Goal: Information Seeking & Learning: Compare options

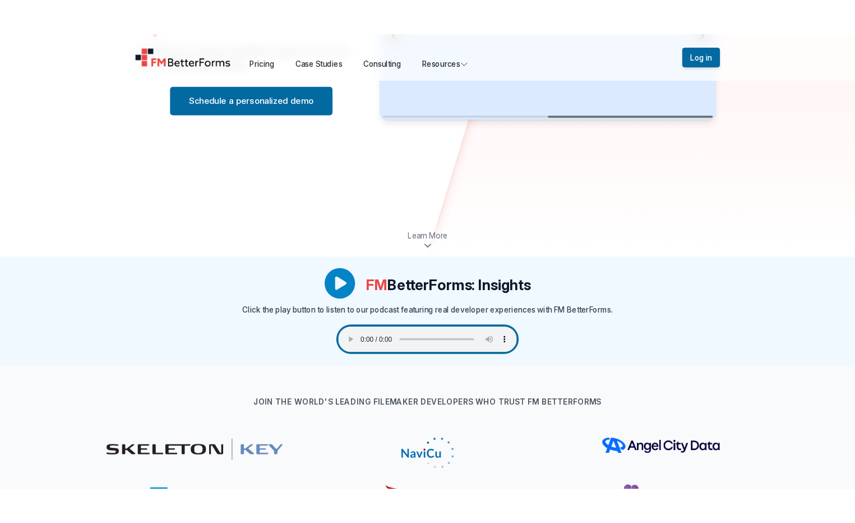
scroll to position [261, 0]
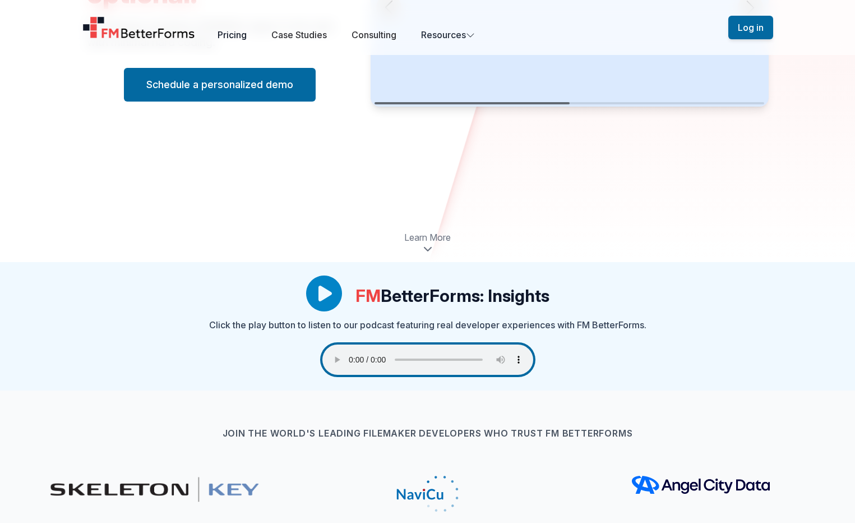
click at [234, 34] on link "Pricing" at bounding box center [232, 34] width 29 height 11
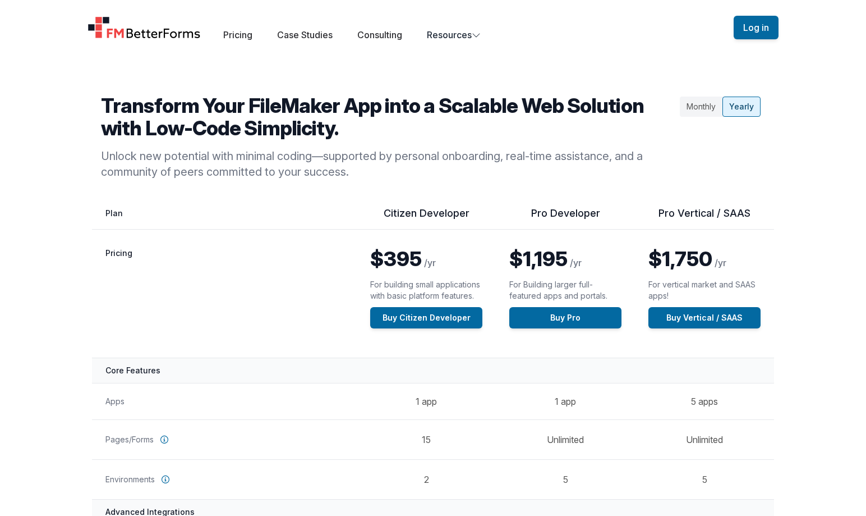
click at [705, 108] on div "Monthly" at bounding box center [701, 106] width 43 height 20
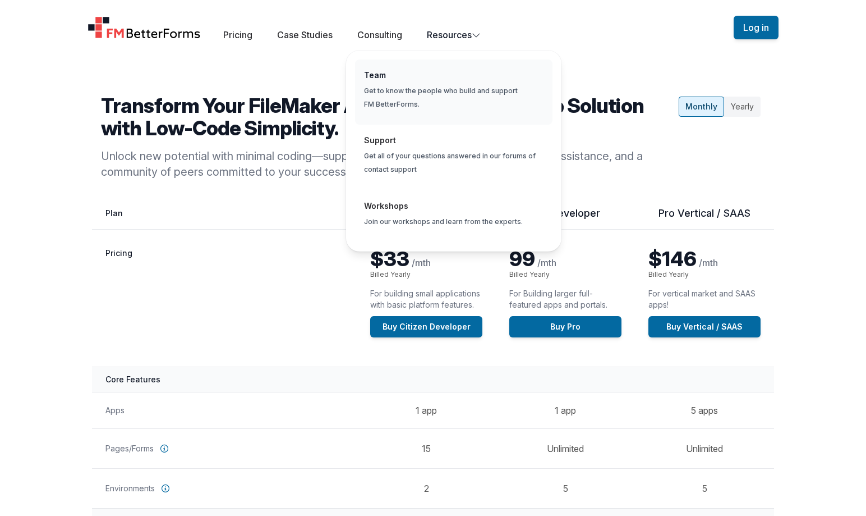
click at [457, 98] on span "Global" at bounding box center [453, 92] width 197 height 66
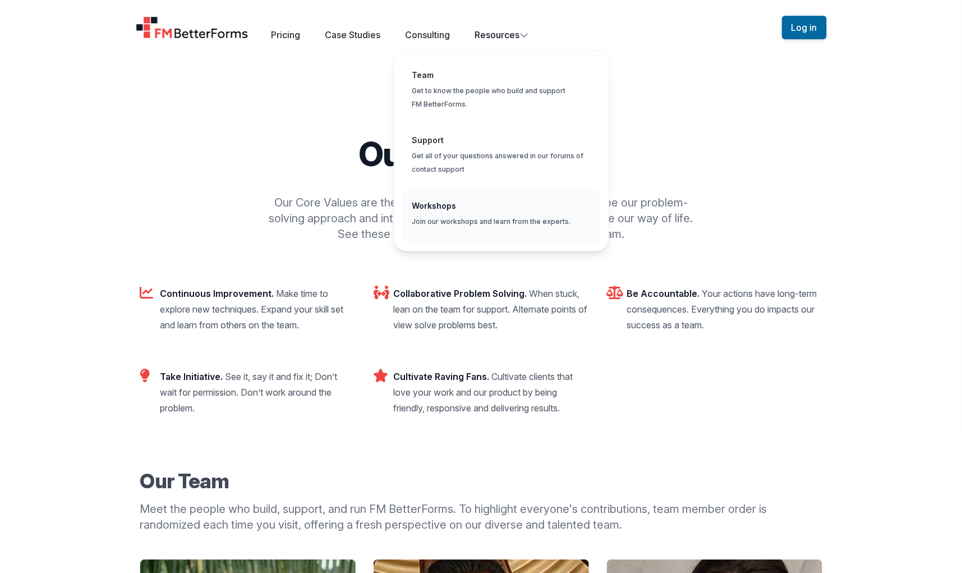
click at [443, 212] on span "Global" at bounding box center [501, 216] width 197 height 52
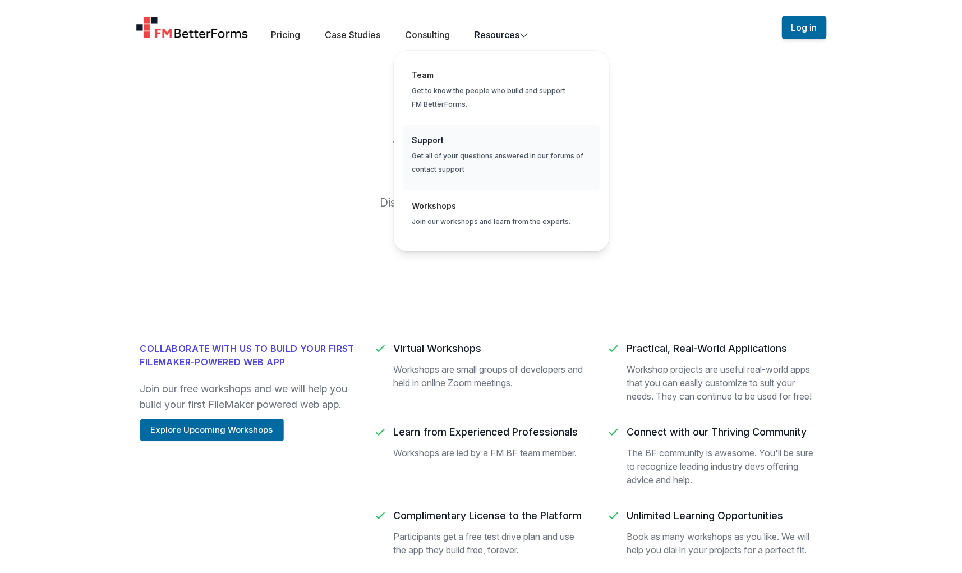
click at [509, 164] on span "Global" at bounding box center [501, 158] width 197 height 66
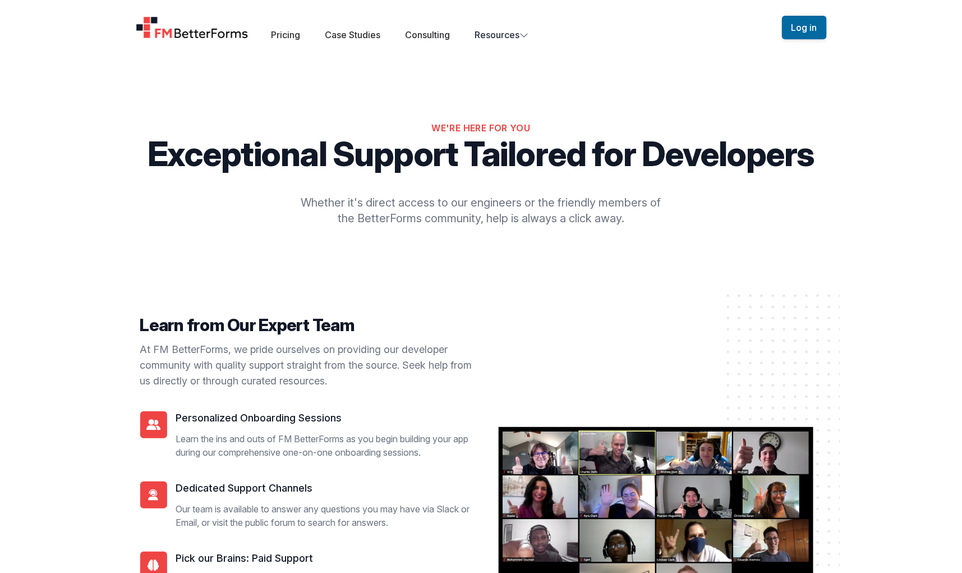
click at [296, 28] on div "Pricing Case Studies Consulting Resources" at bounding box center [399, 34] width 257 height 13
click at [291, 31] on link "Pricing" at bounding box center [285, 34] width 29 height 11
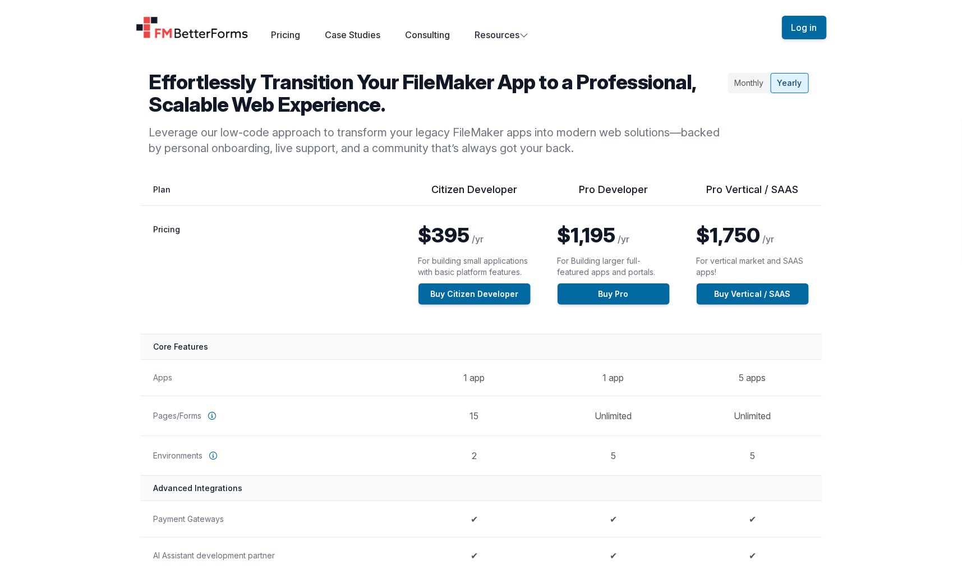
scroll to position [22, 0]
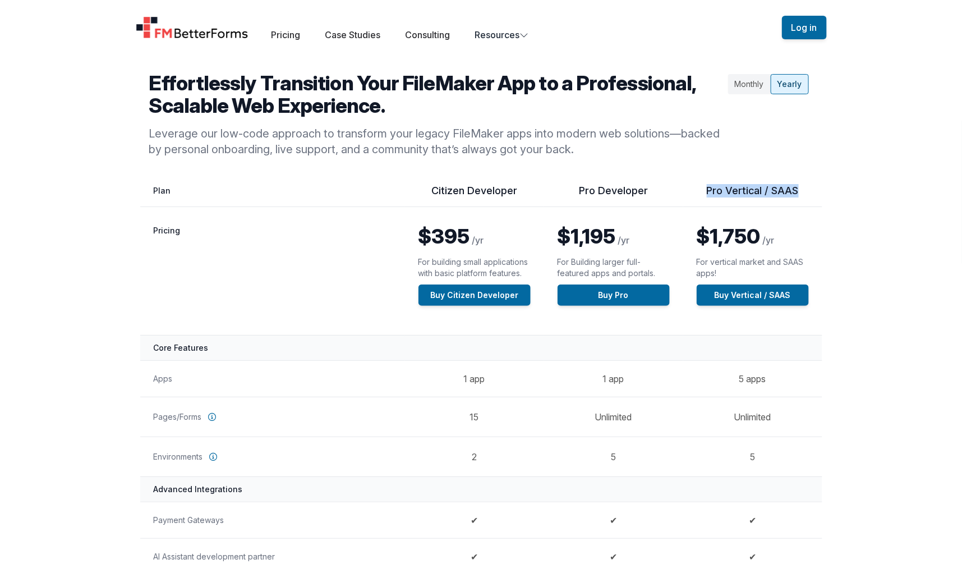
drag, startPoint x: 708, startPoint y: 188, endPoint x: 802, endPoint y: 190, distance: 94.3
click at [802, 190] on th "Pro Vertical / SAAS" at bounding box center [752, 195] width 139 height 23
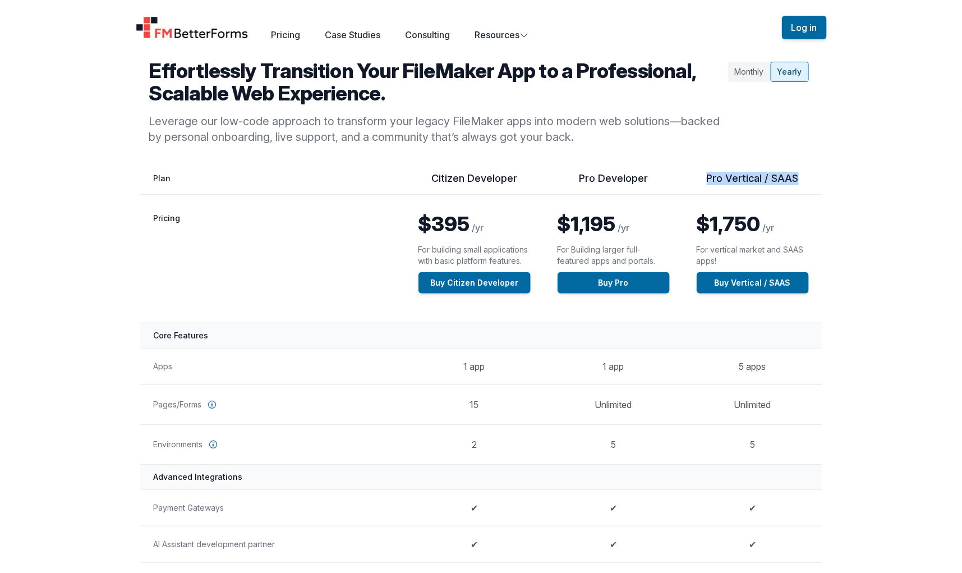
scroll to position [45, 0]
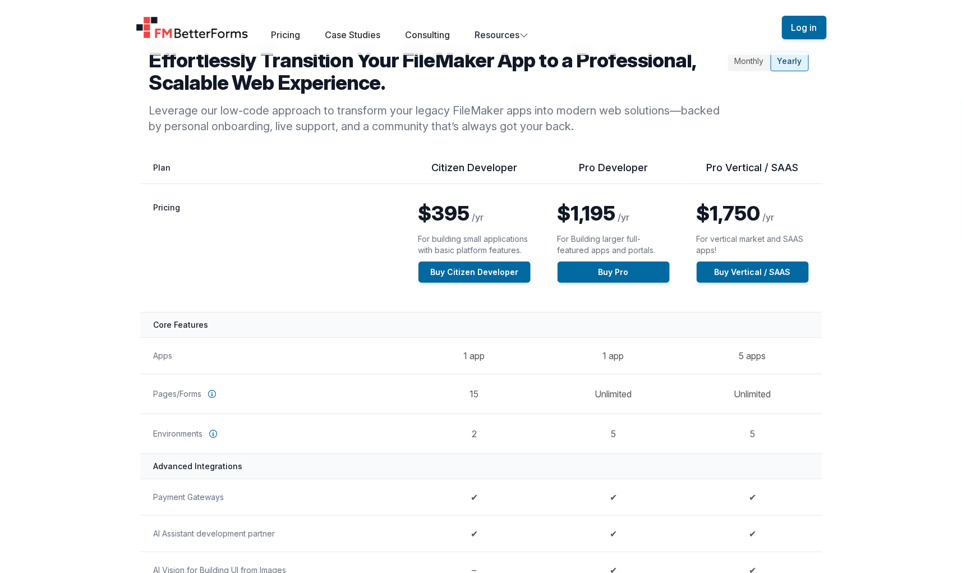
click at [565, 245] on p "For Building larger full-featured apps and portals." at bounding box center [614, 244] width 112 height 22
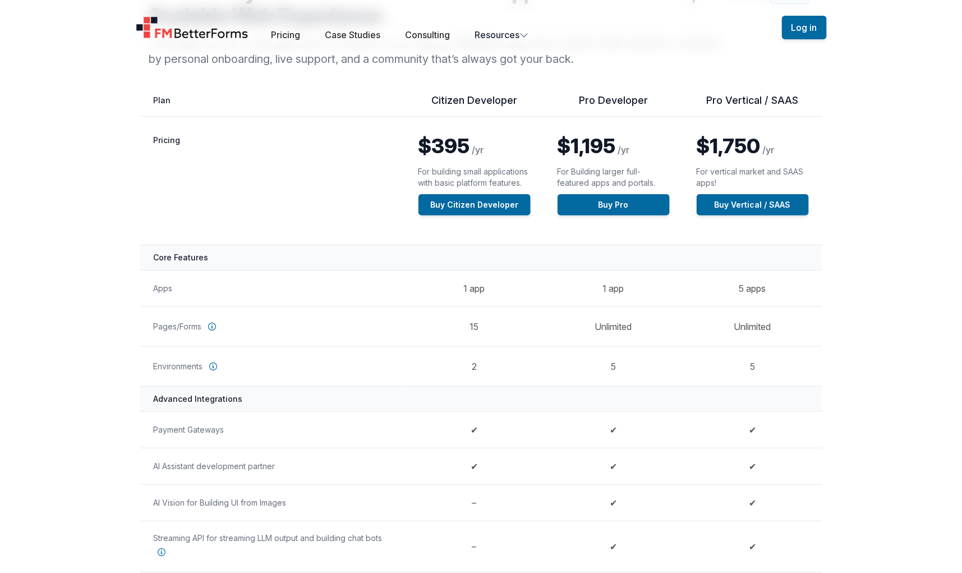
scroll to position [104, 0]
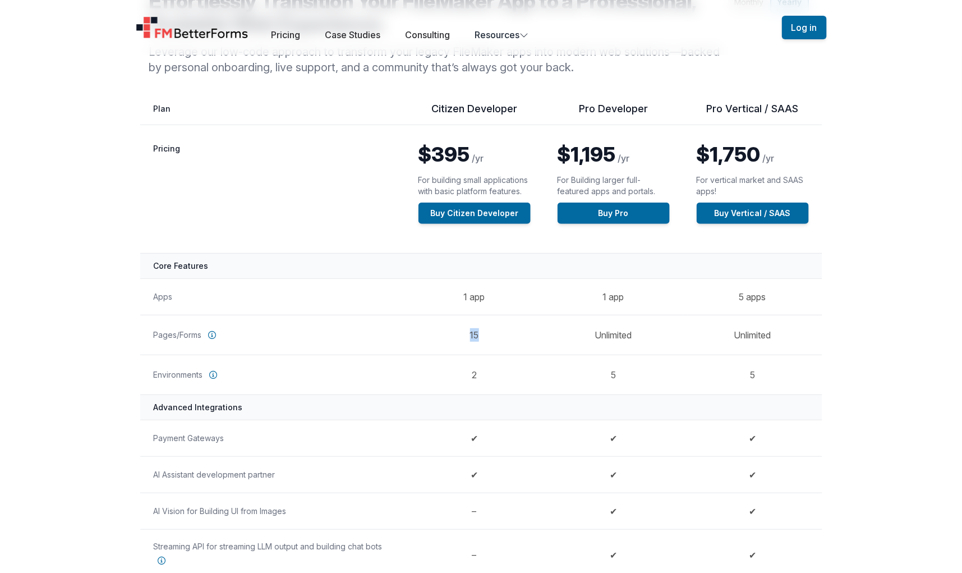
drag, startPoint x: 467, startPoint y: 334, endPoint x: 600, endPoint y: 183, distance: 201.1
click at [497, 334] on td "15" at bounding box center [474, 335] width 139 height 40
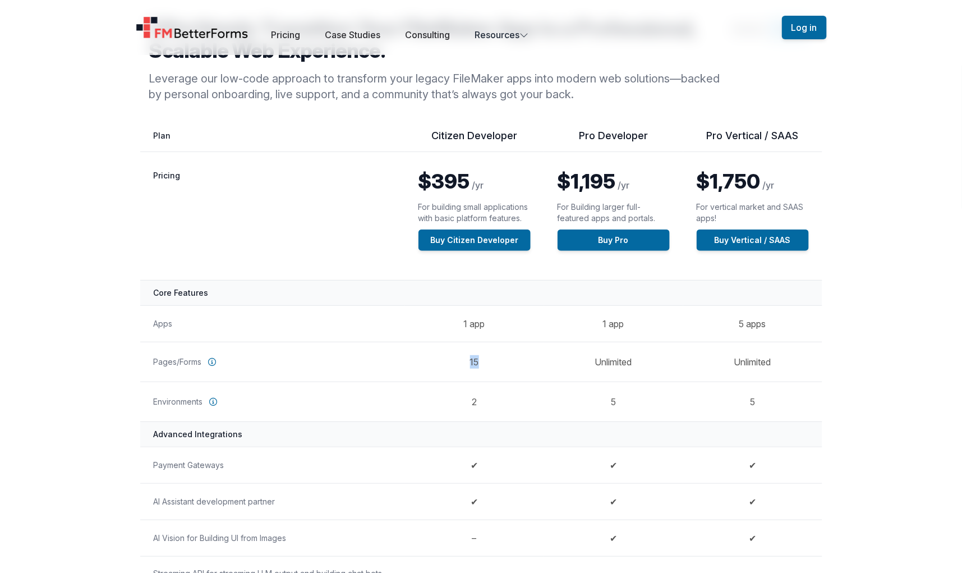
scroll to position [79, 0]
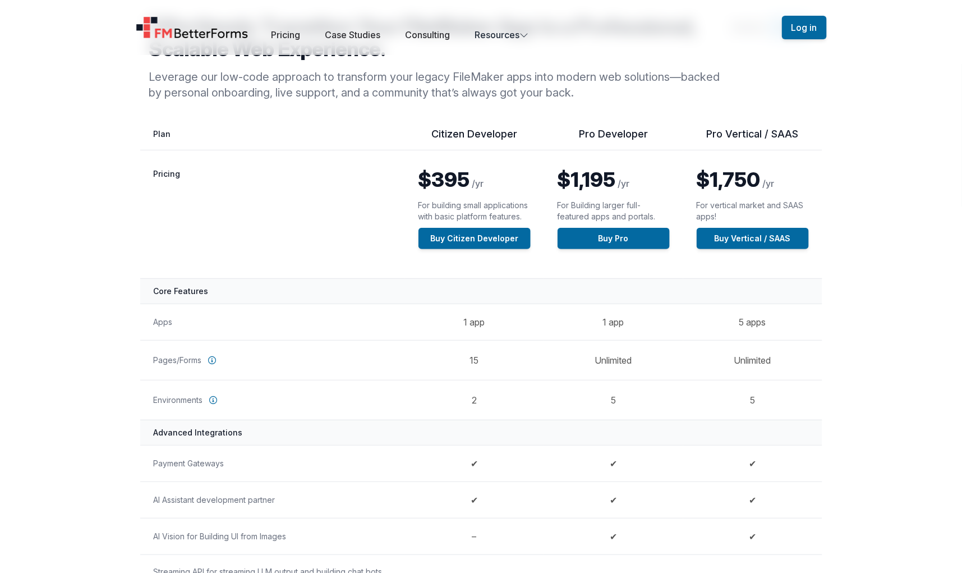
click at [807, 281] on th "Core Features" at bounding box center [481, 290] width 682 height 25
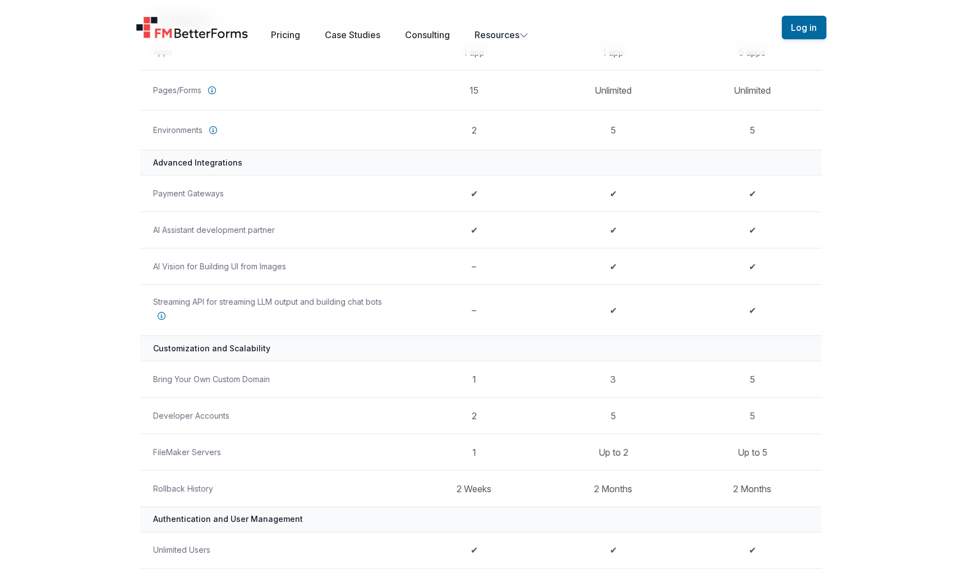
scroll to position [352, 0]
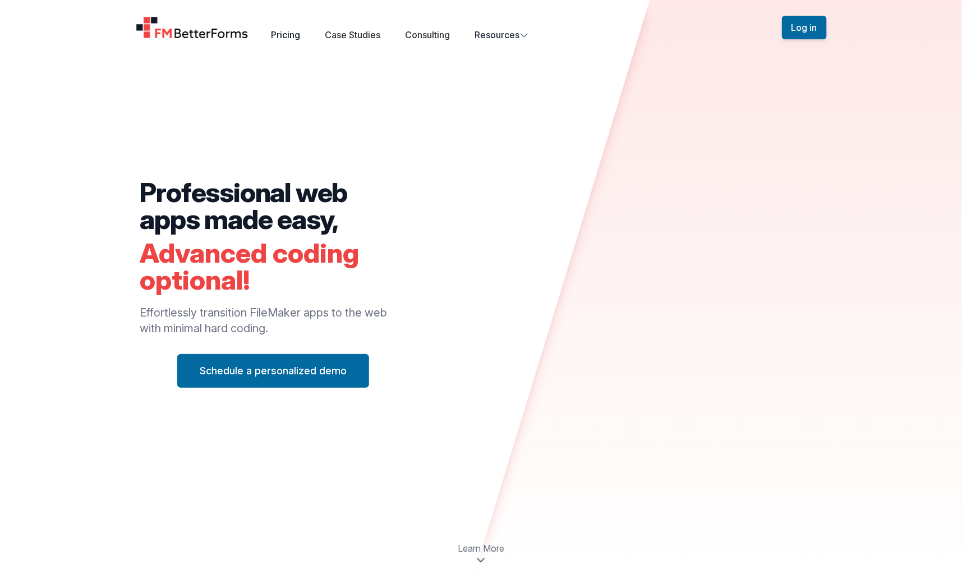
click at [298, 37] on link "Pricing" at bounding box center [285, 34] width 29 height 11
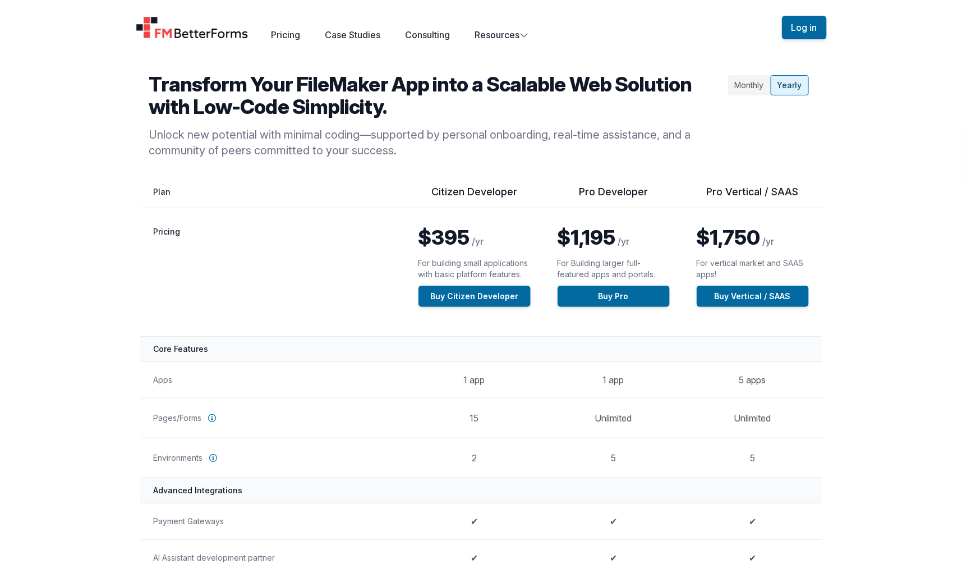
scroll to position [13, 0]
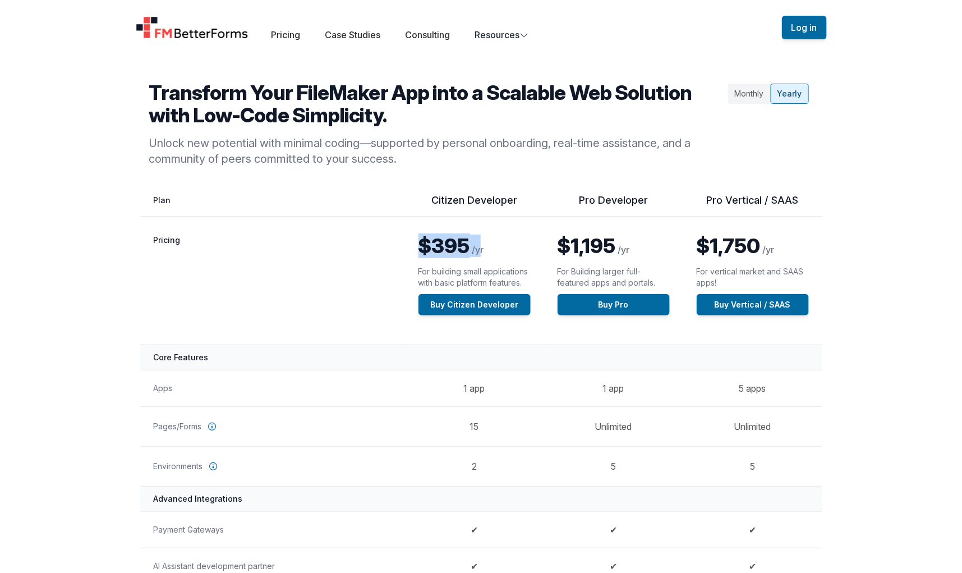
drag, startPoint x: 422, startPoint y: 242, endPoint x: 481, endPoint y: 244, distance: 58.9
click at [481, 244] on p "$395 /yr" at bounding box center [474, 245] width 112 height 22
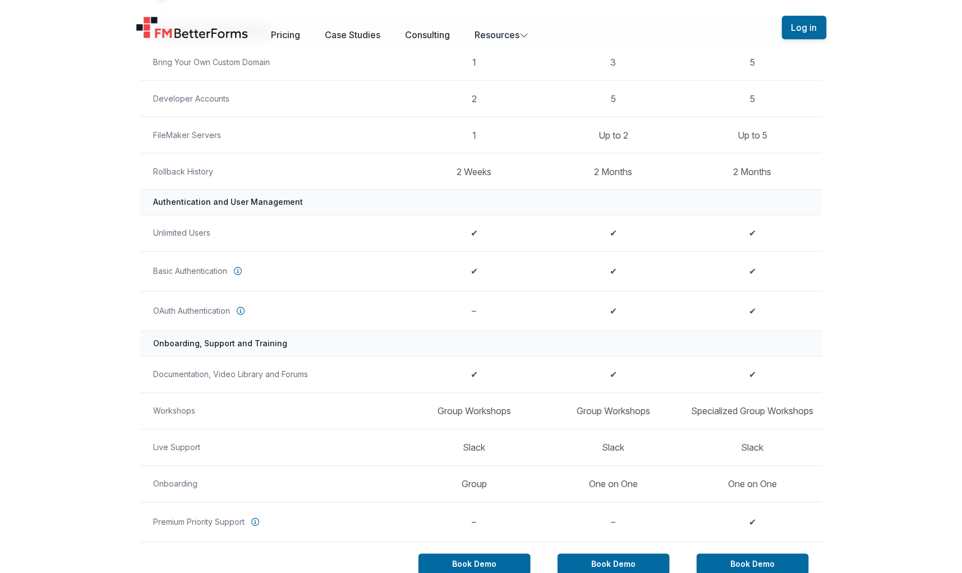
scroll to position [665, 0]
drag, startPoint x: 464, startPoint y: 475, endPoint x: 514, endPoint y: 476, distance: 50.5
click at [503, 476] on td "Group" at bounding box center [474, 484] width 139 height 36
drag, startPoint x: 581, startPoint y: 479, endPoint x: 569, endPoint y: 479, distance: 11.2
click at [656, 476] on td "One on One" at bounding box center [613, 484] width 139 height 36
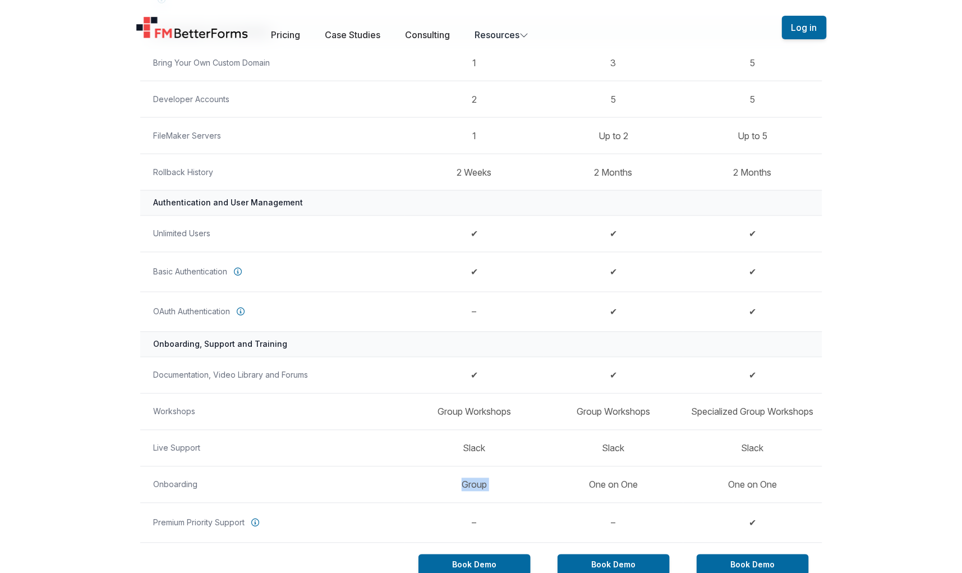
drag, startPoint x: 445, startPoint y: 475, endPoint x: 550, endPoint y: 476, distance: 104.9
click at [550, 476] on tr "Onboarding Group One on One One on One" at bounding box center [481, 484] width 682 height 36
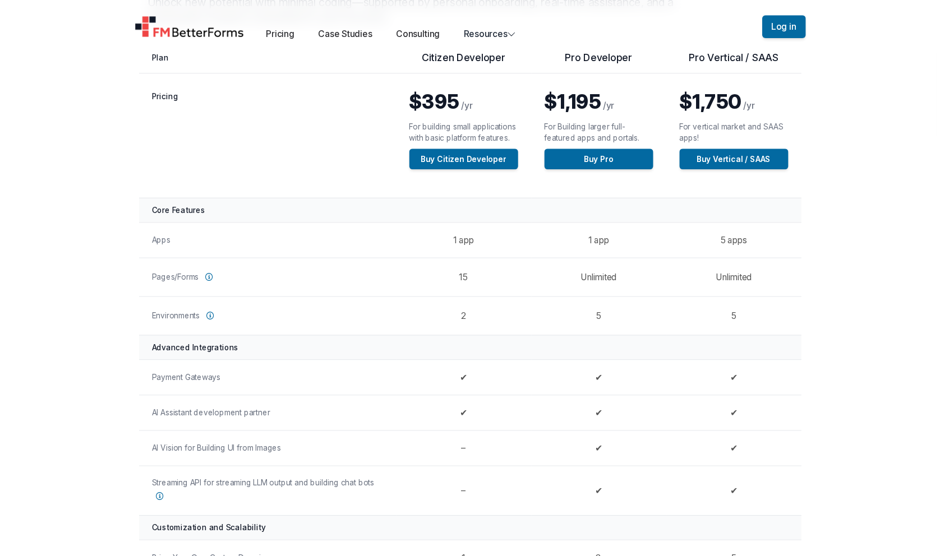
scroll to position [0, 0]
